Goal: Task Accomplishment & Management: Use online tool/utility

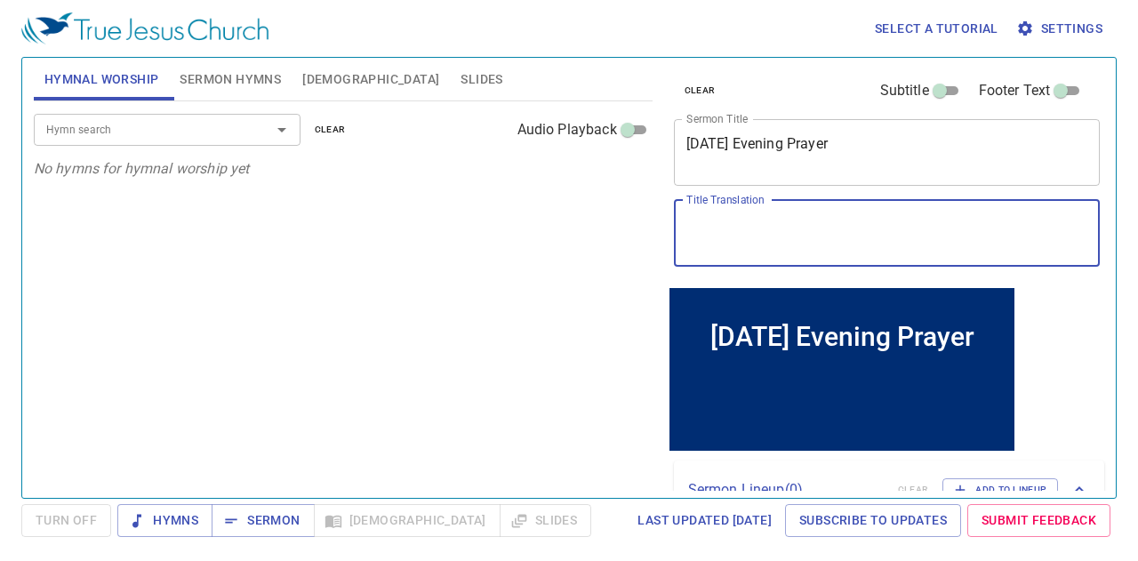
click at [842, 234] on textarea "Title Translation" at bounding box center [887, 233] width 402 height 34
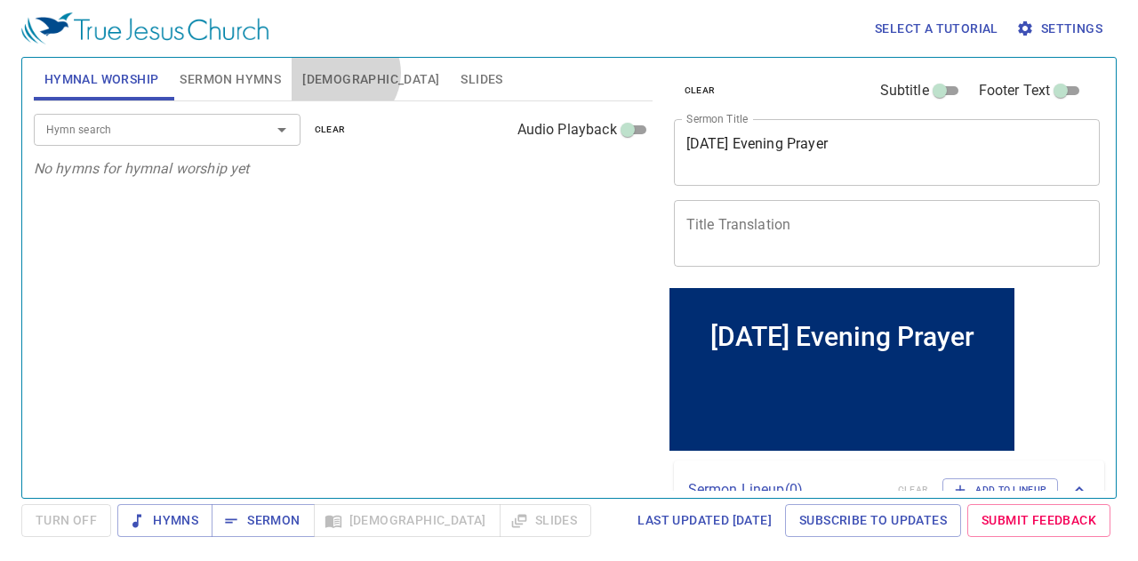
click at [343, 73] on button "Bible" at bounding box center [371, 79] width 158 height 43
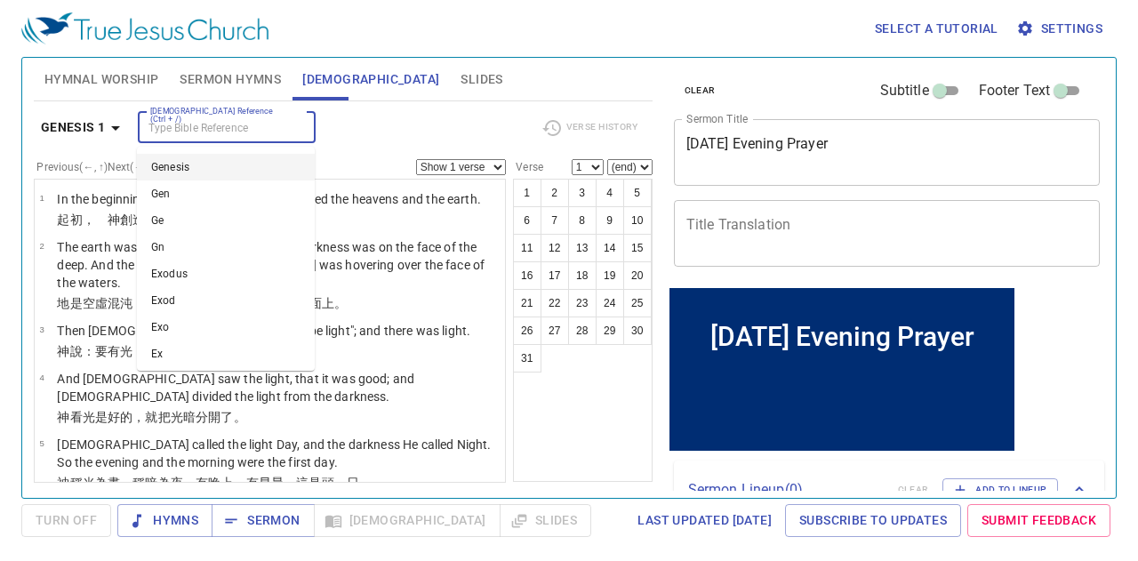
click at [243, 132] on input "Bible Reference (Ctrl + /)" at bounding box center [212, 127] width 138 height 20
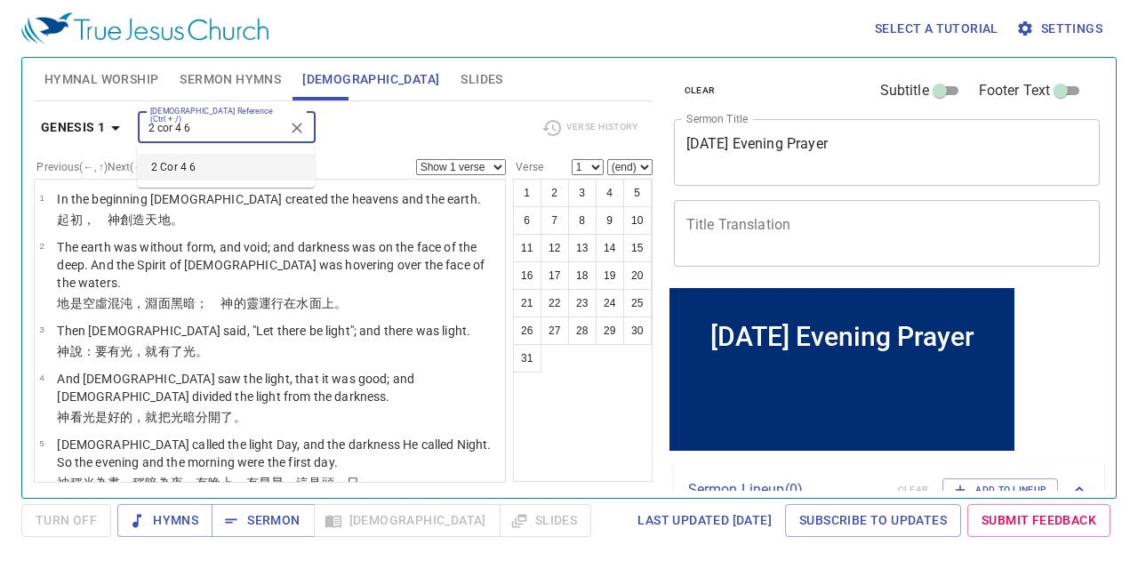
type input "2 cor 4 6"
select select "6"
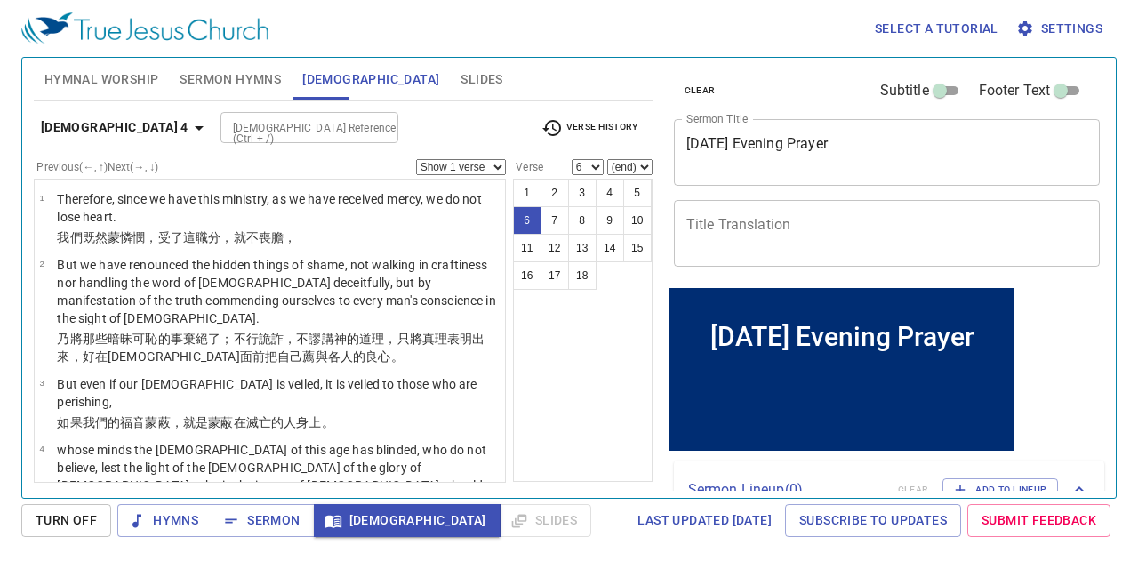
scroll to position [307, 0]
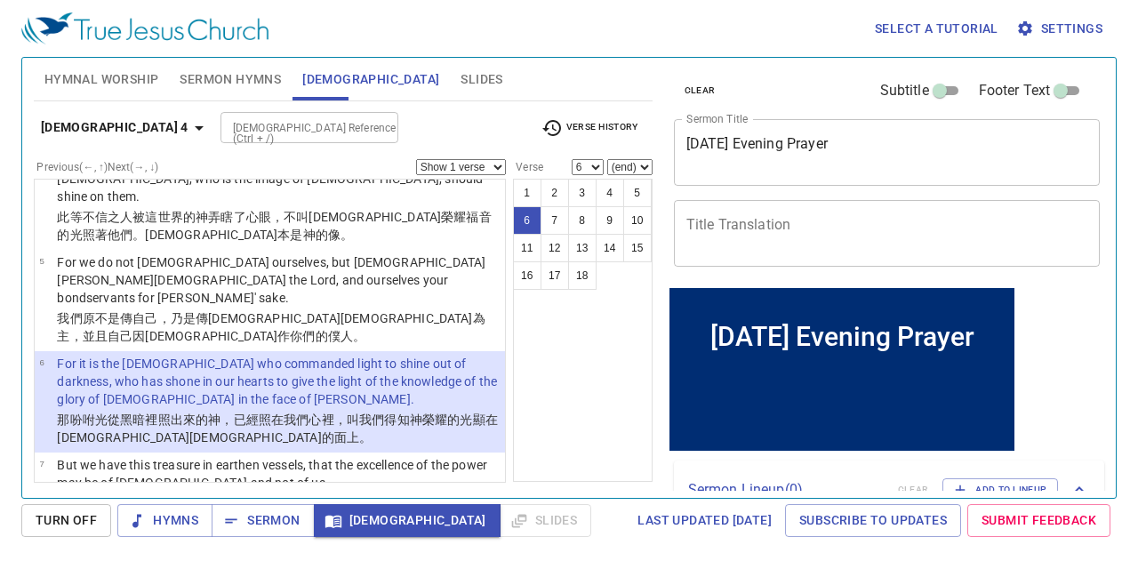
click at [462, 160] on select "Show 1 verse Show 2 verses Show 3 verses Show 4 verses Show 5 verses" at bounding box center [461, 167] width 90 height 16
select select "3"
click at [416, 159] on select "Show 1 verse Show 2 verses Show 3 verses Show 4 verses Show 5 verses" at bounding box center [461, 167] width 90 height 16
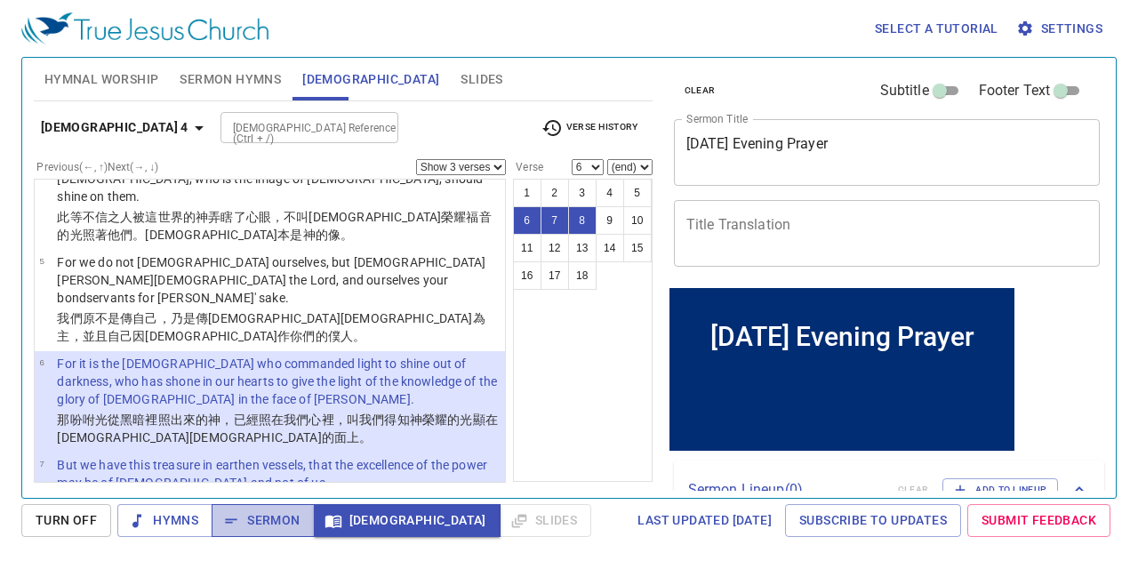
click at [260, 518] on span "Sermon" at bounding box center [263, 520] width 74 height 22
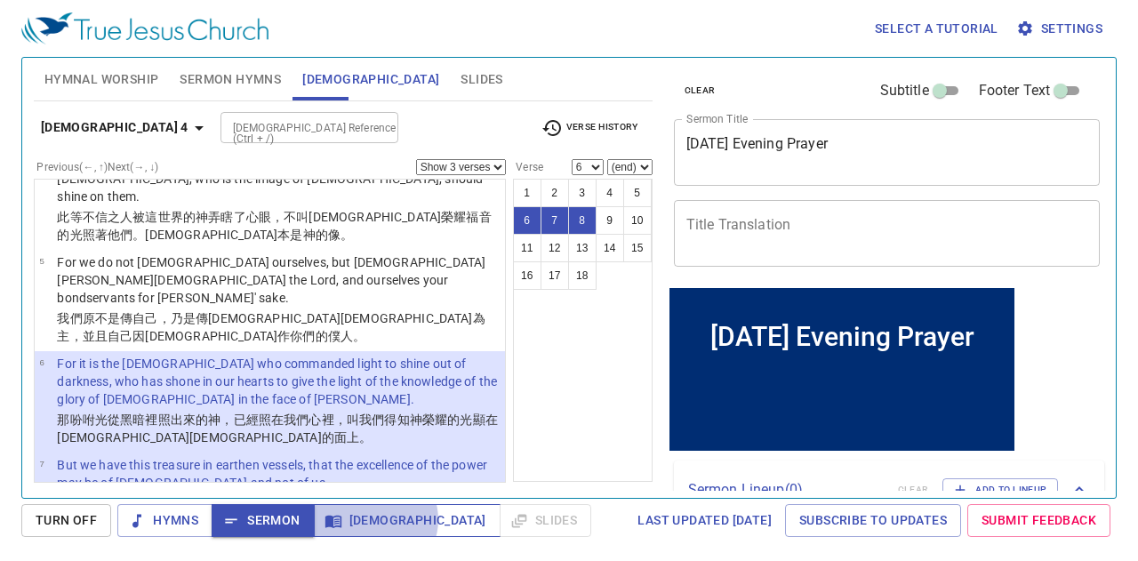
click at [374, 519] on span "Bible" at bounding box center [407, 520] width 158 height 22
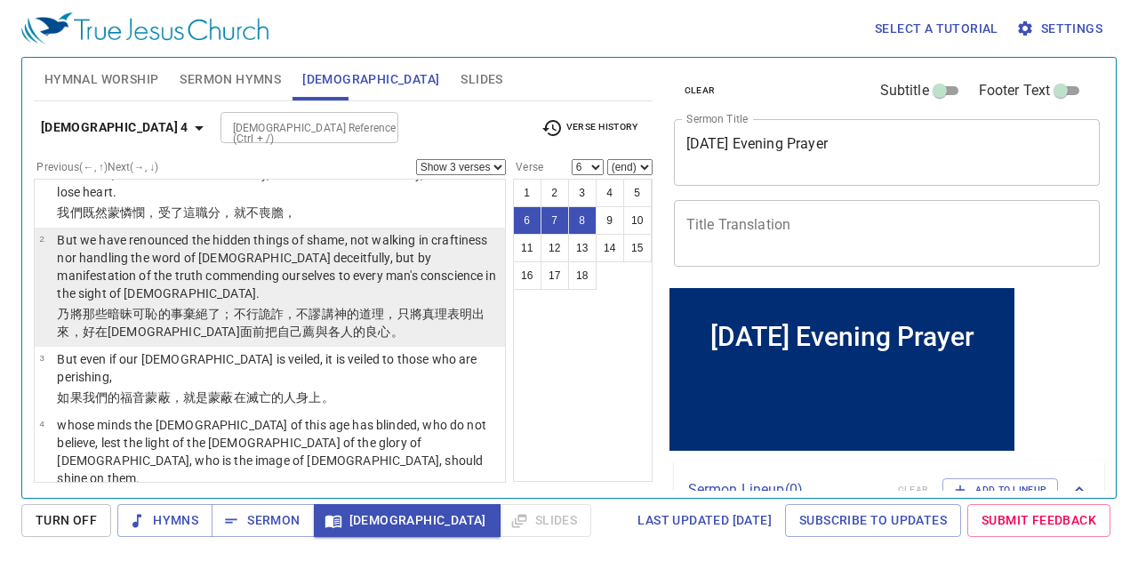
scroll to position [0, 0]
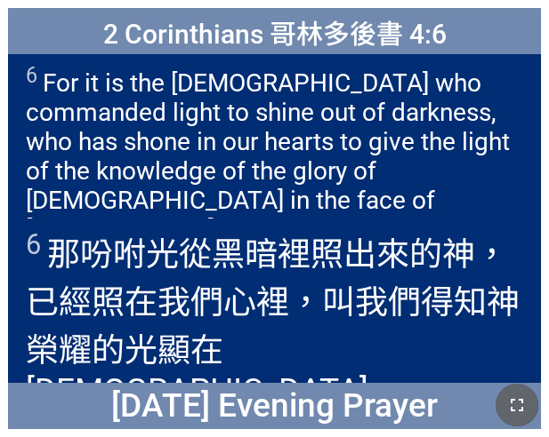
click at [522, 395] on icon "button" at bounding box center [516, 405] width 21 height 21
